Goal: Navigation & Orientation: Find specific page/section

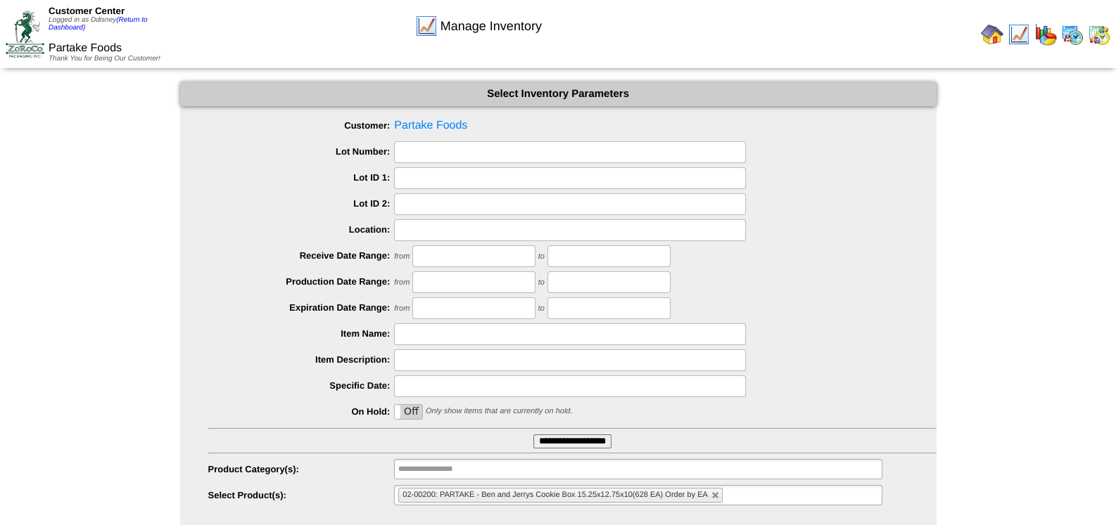
click at [1103, 39] on img at bounding box center [1098, 34] width 23 height 23
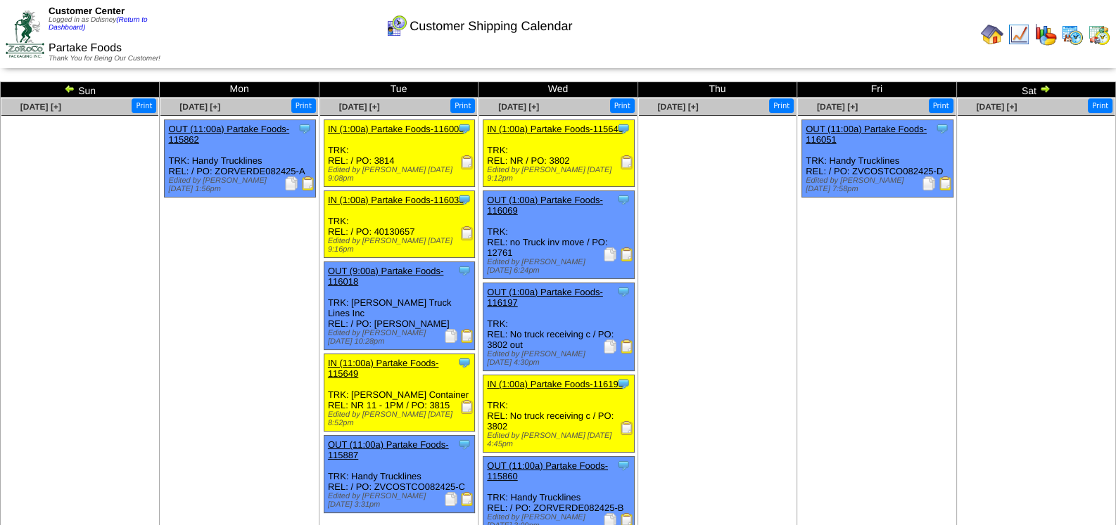
click at [1047, 39] on img at bounding box center [1045, 34] width 23 height 23
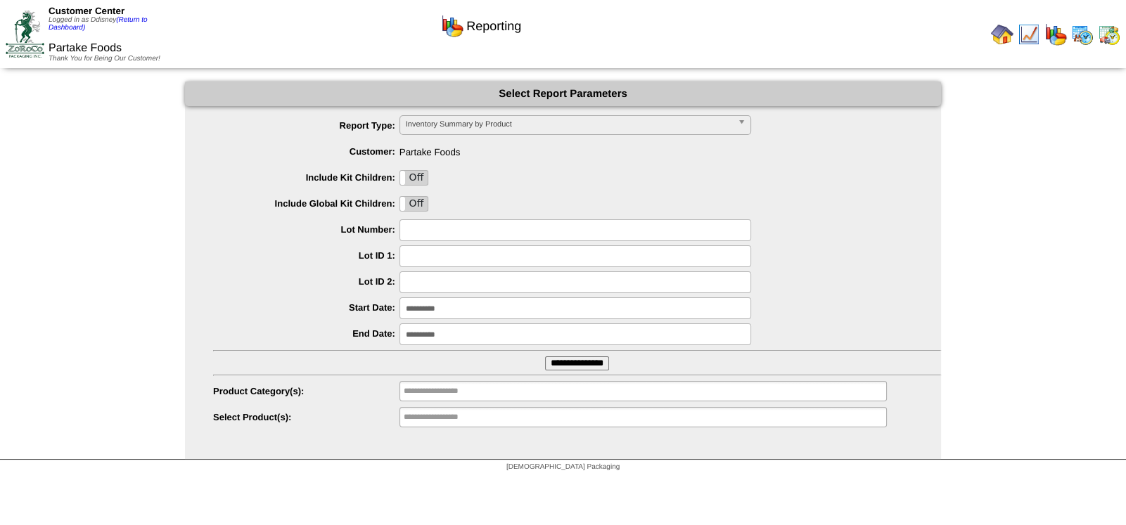
click at [1083, 37] on img at bounding box center [1082, 34] width 23 height 23
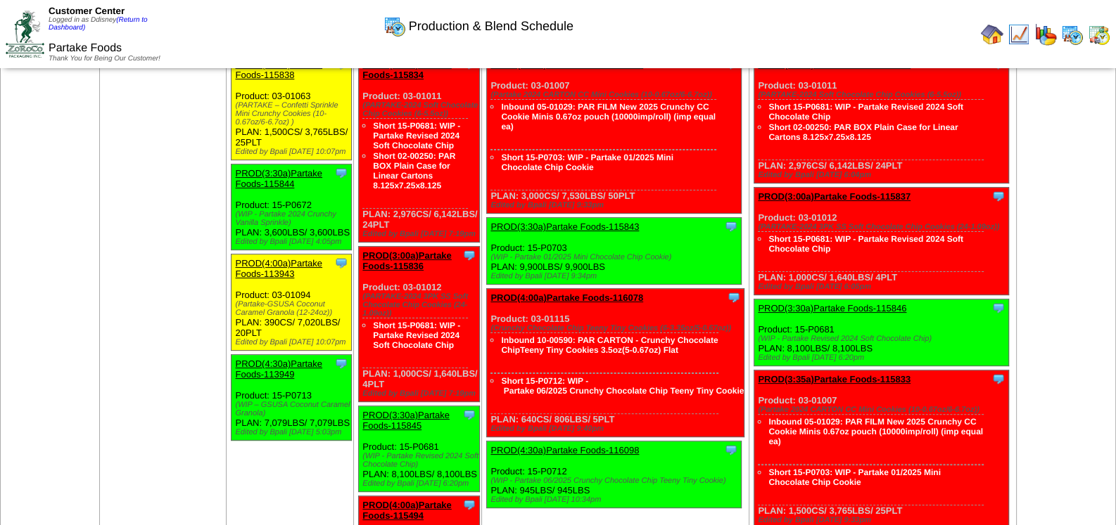
scroll to position [492, 0]
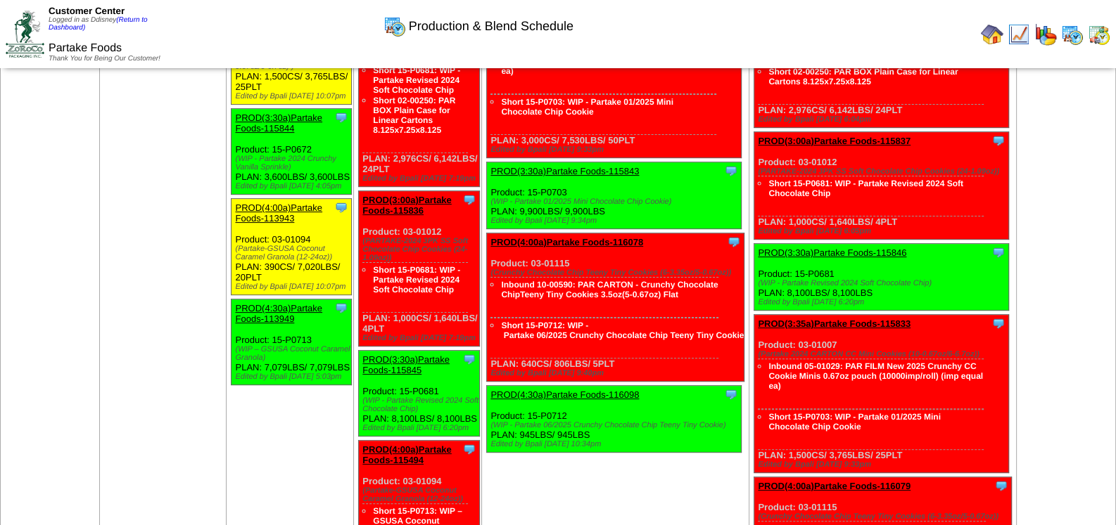
click at [1094, 37] on img at bounding box center [1098, 34] width 23 height 23
